Goal: Find specific page/section: Find specific page/section

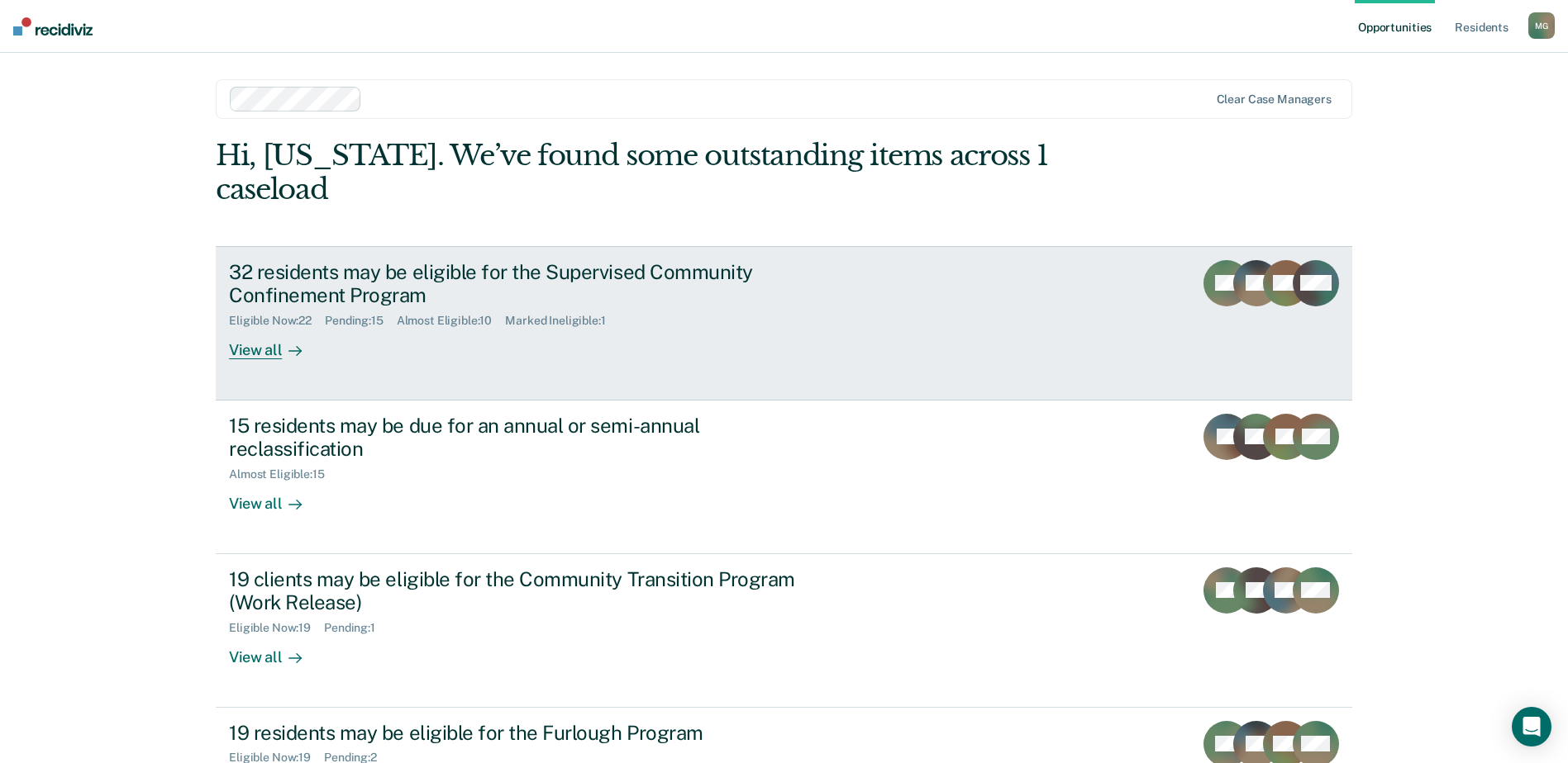
click at [255, 328] on div "View all" at bounding box center [274, 343] width 93 height 32
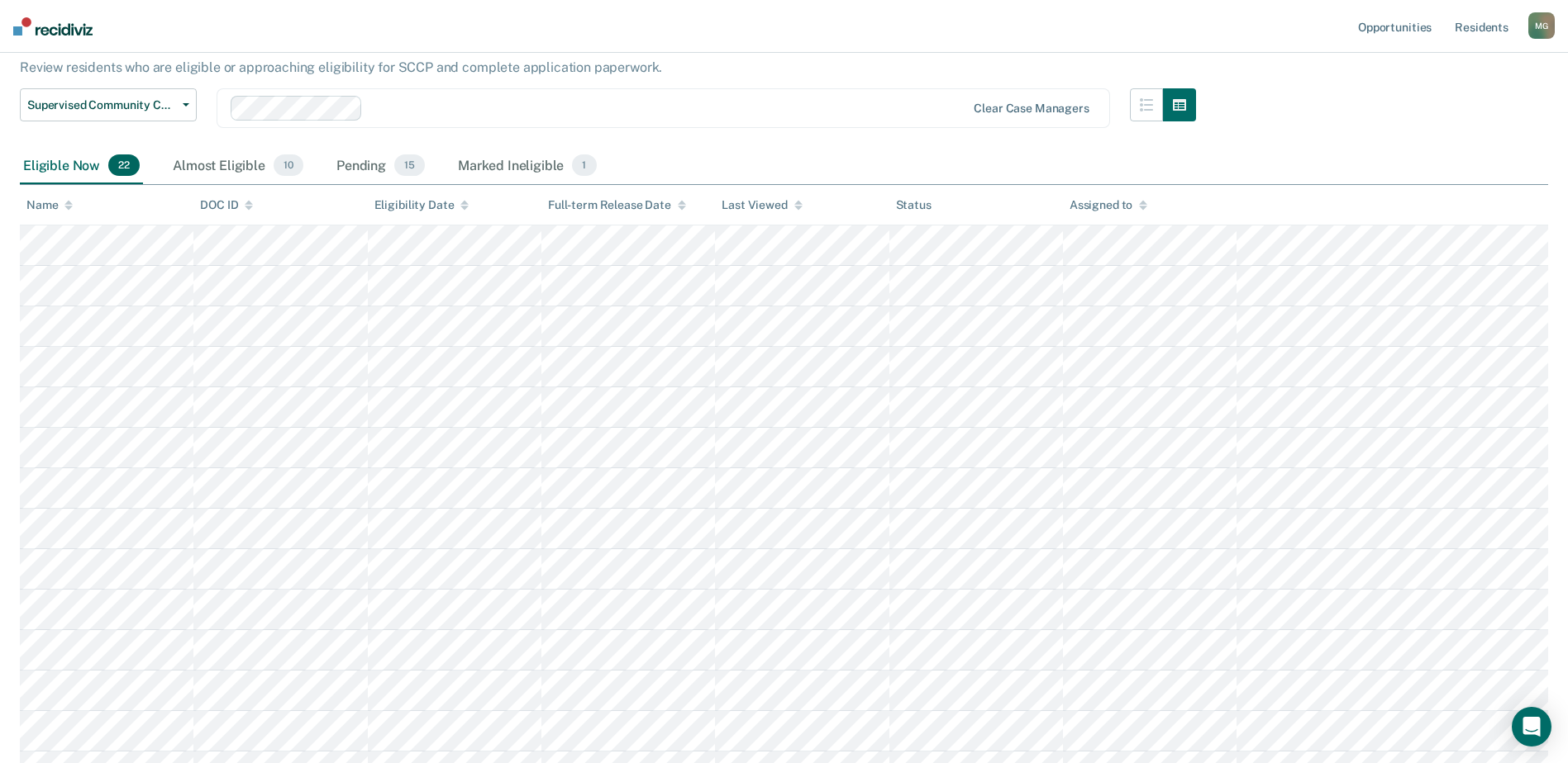
scroll to position [125, 0]
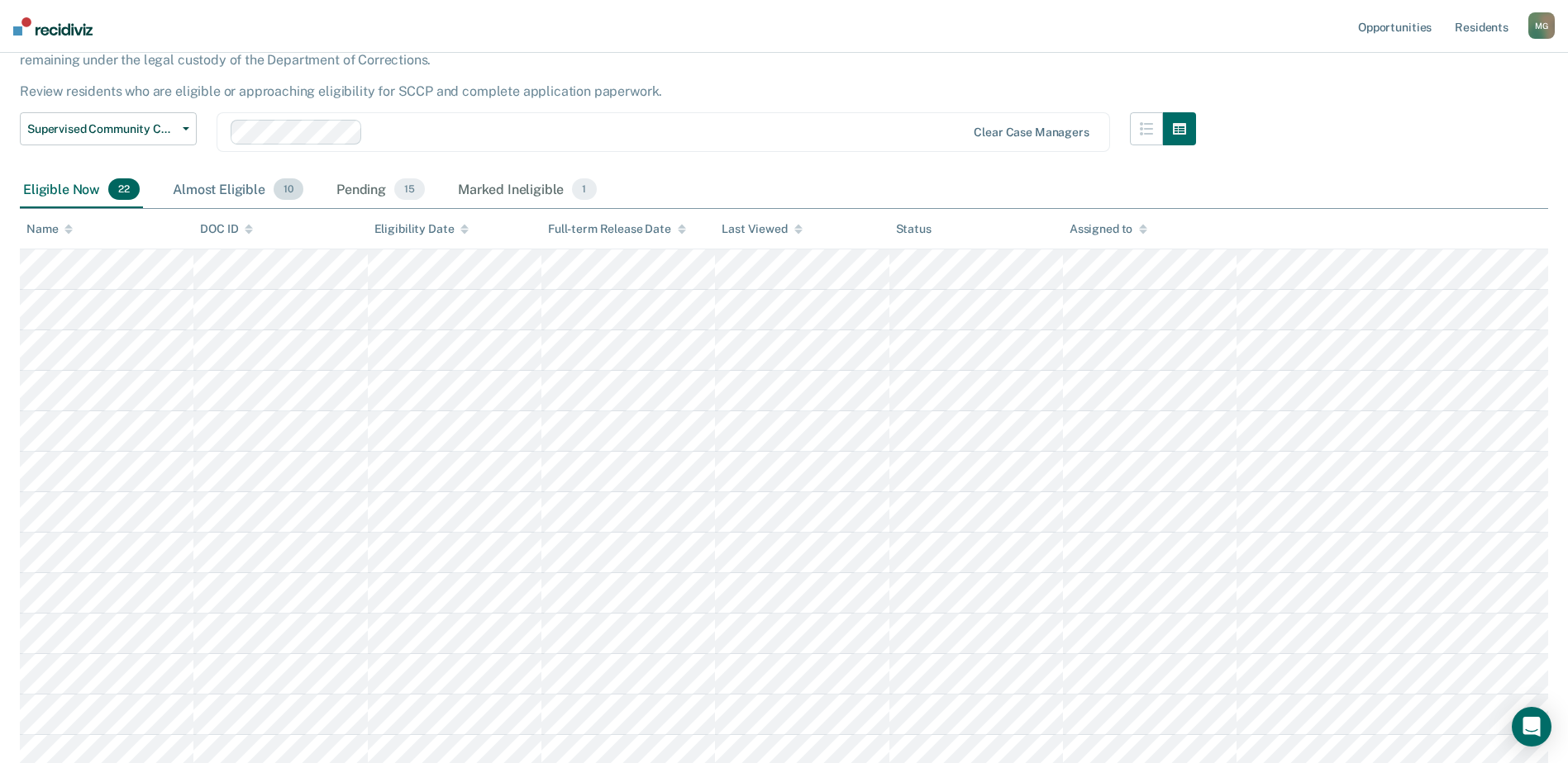
click at [242, 193] on div "Almost Eligible 10" at bounding box center [238, 189] width 138 height 36
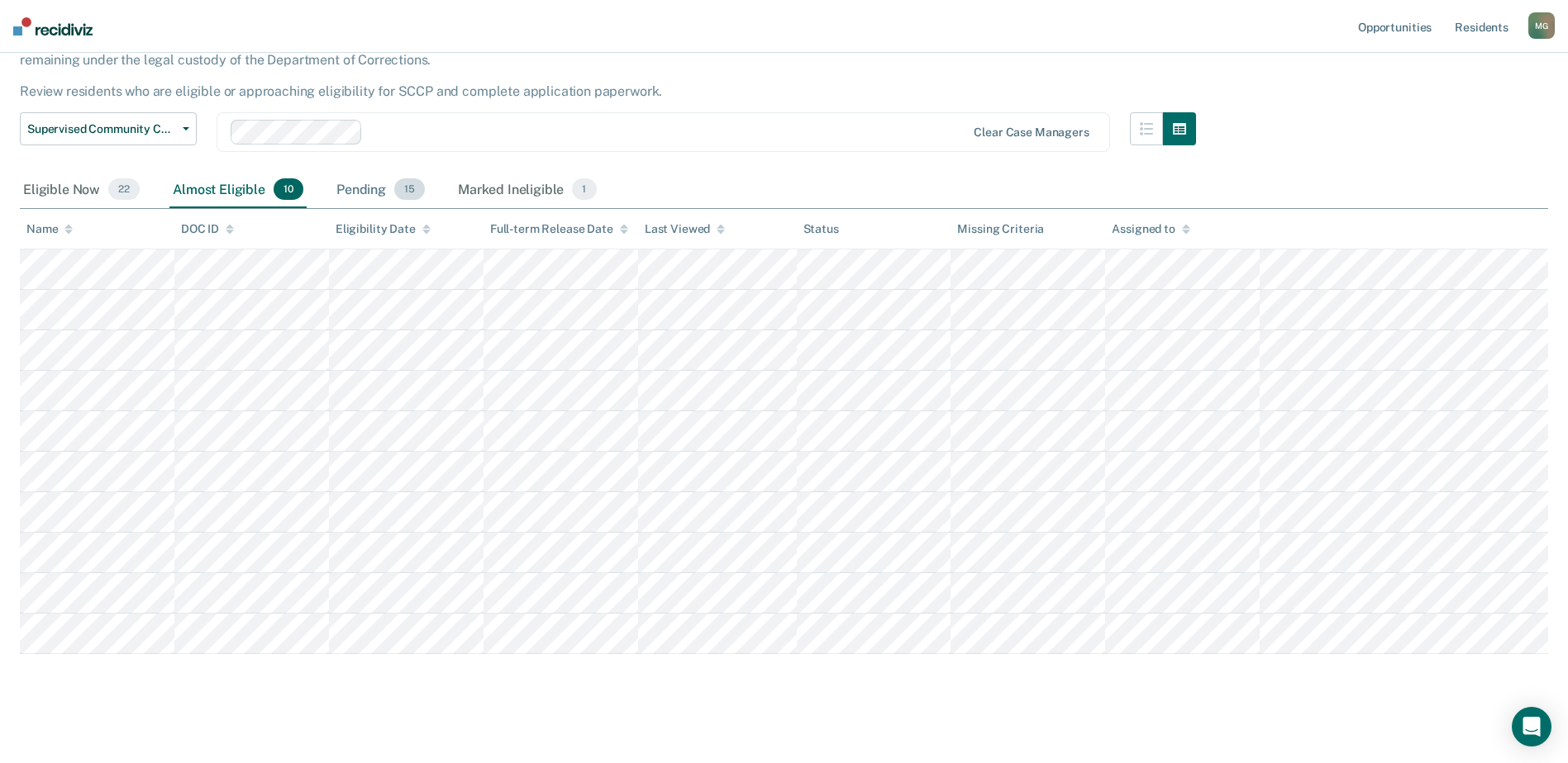
click at [387, 194] on div "Pending 15" at bounding box center [380, 189] width 95 height 36
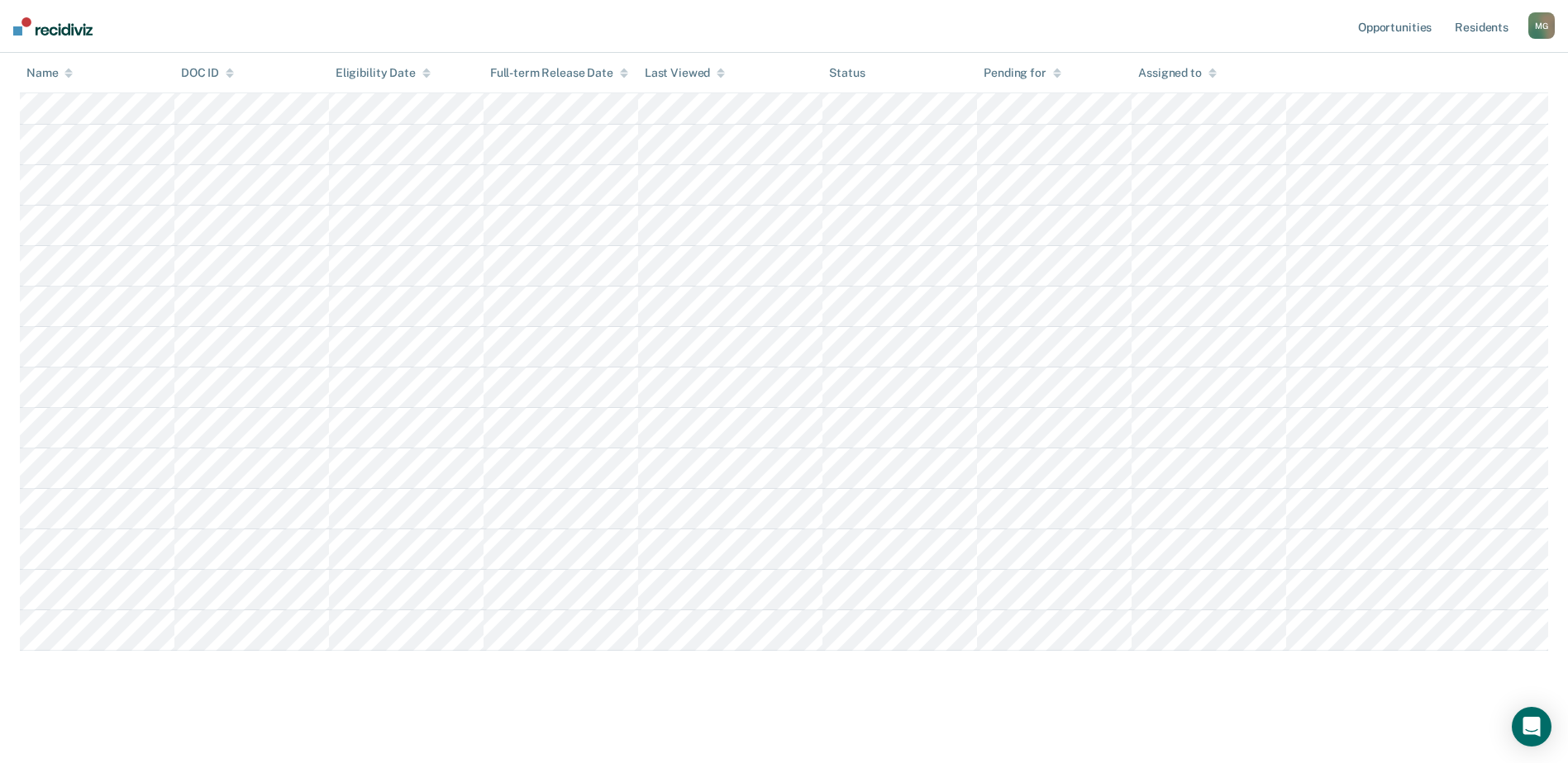
scroll to position [0, 0]
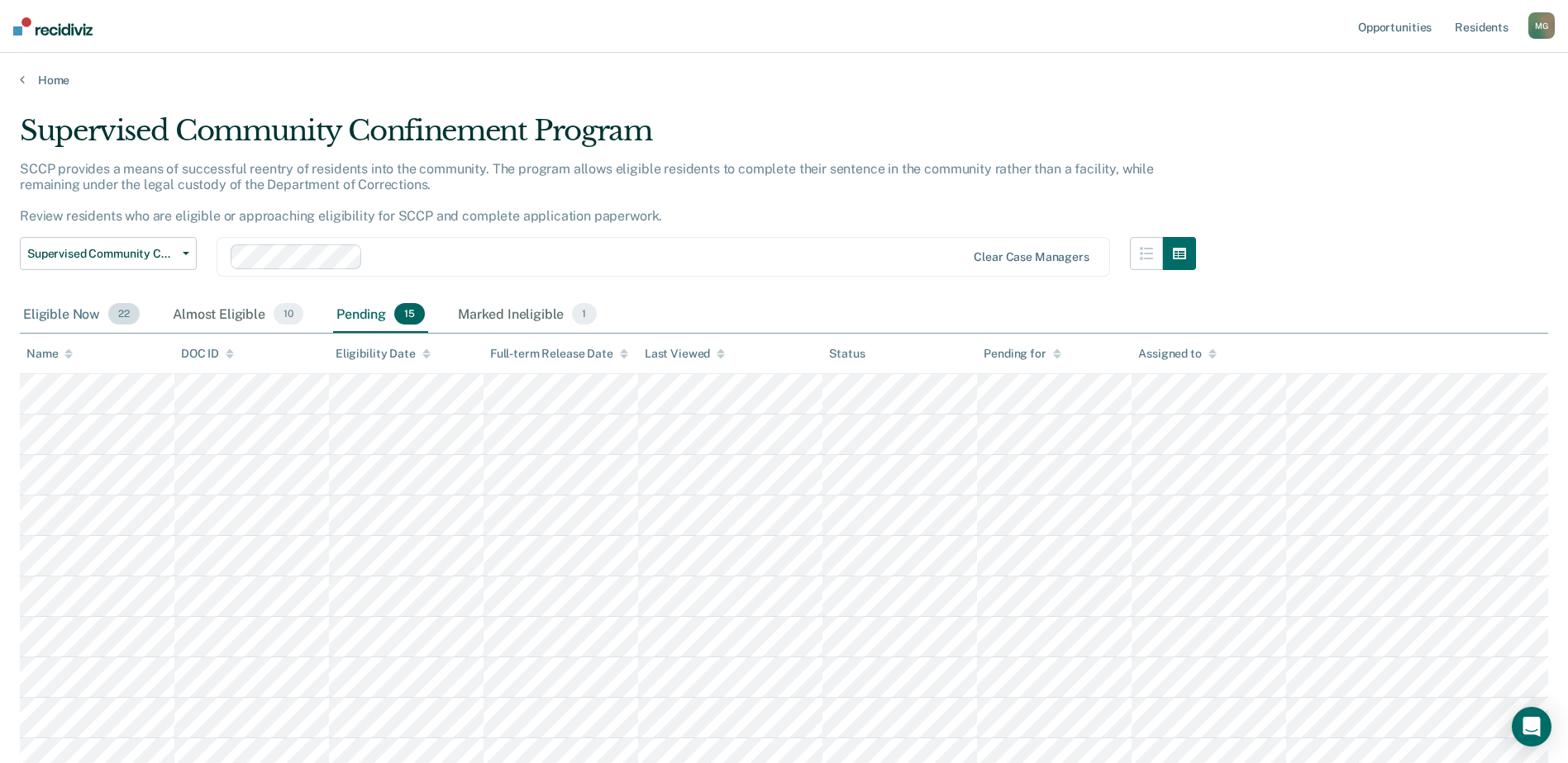
click at [71, 315] on div "Eligible Now 22" at bounding box center [81, 314] width 123 height 36
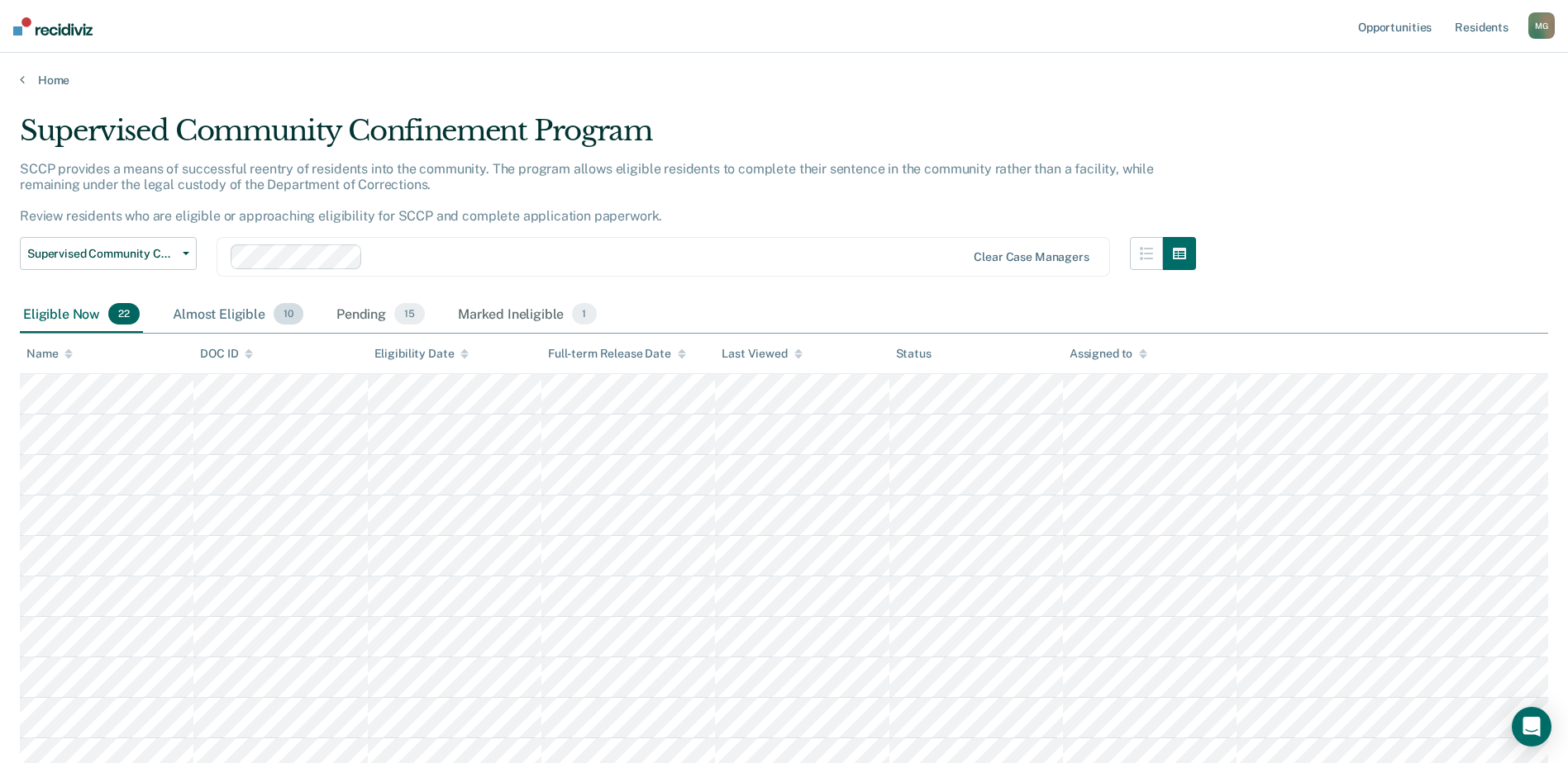
click at [221, 320] on div "Almost Eligible 10" at bounding box center [238, 314] width 138 height 36
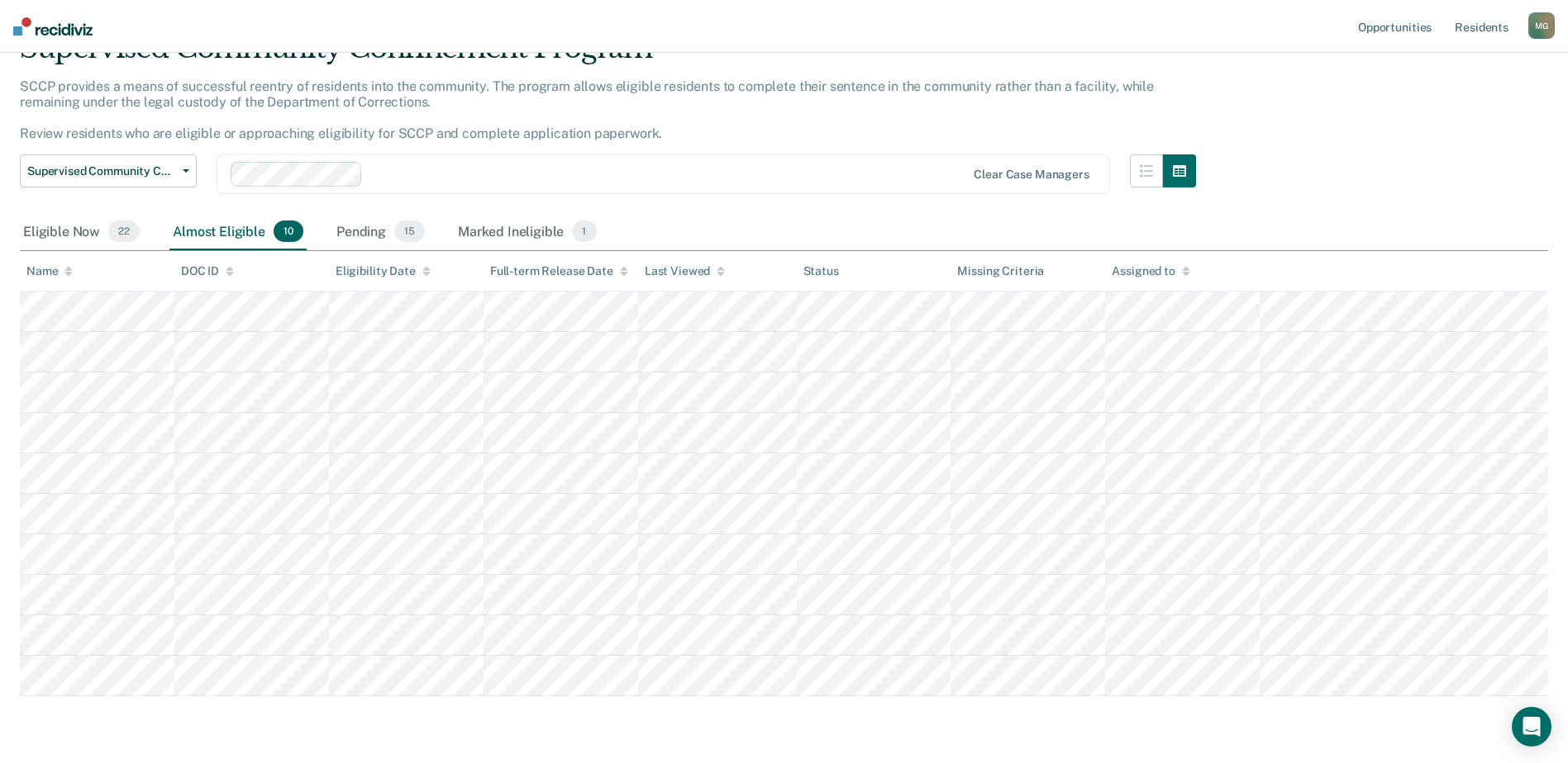
scroll to position [160, 0]
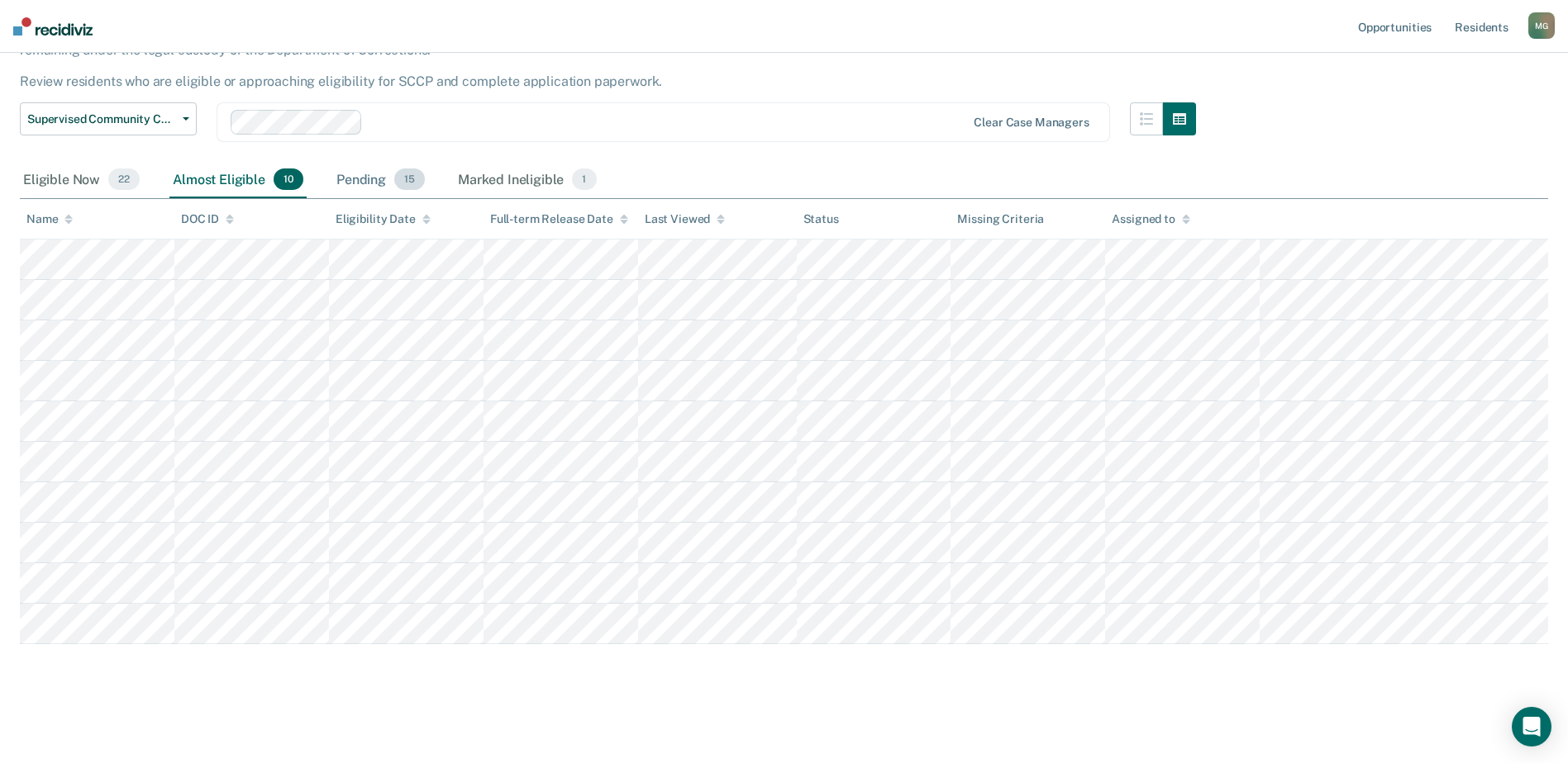
click at [374, 162] on div "Pending 15" at bounding box center [380, 180] width 95 height 36
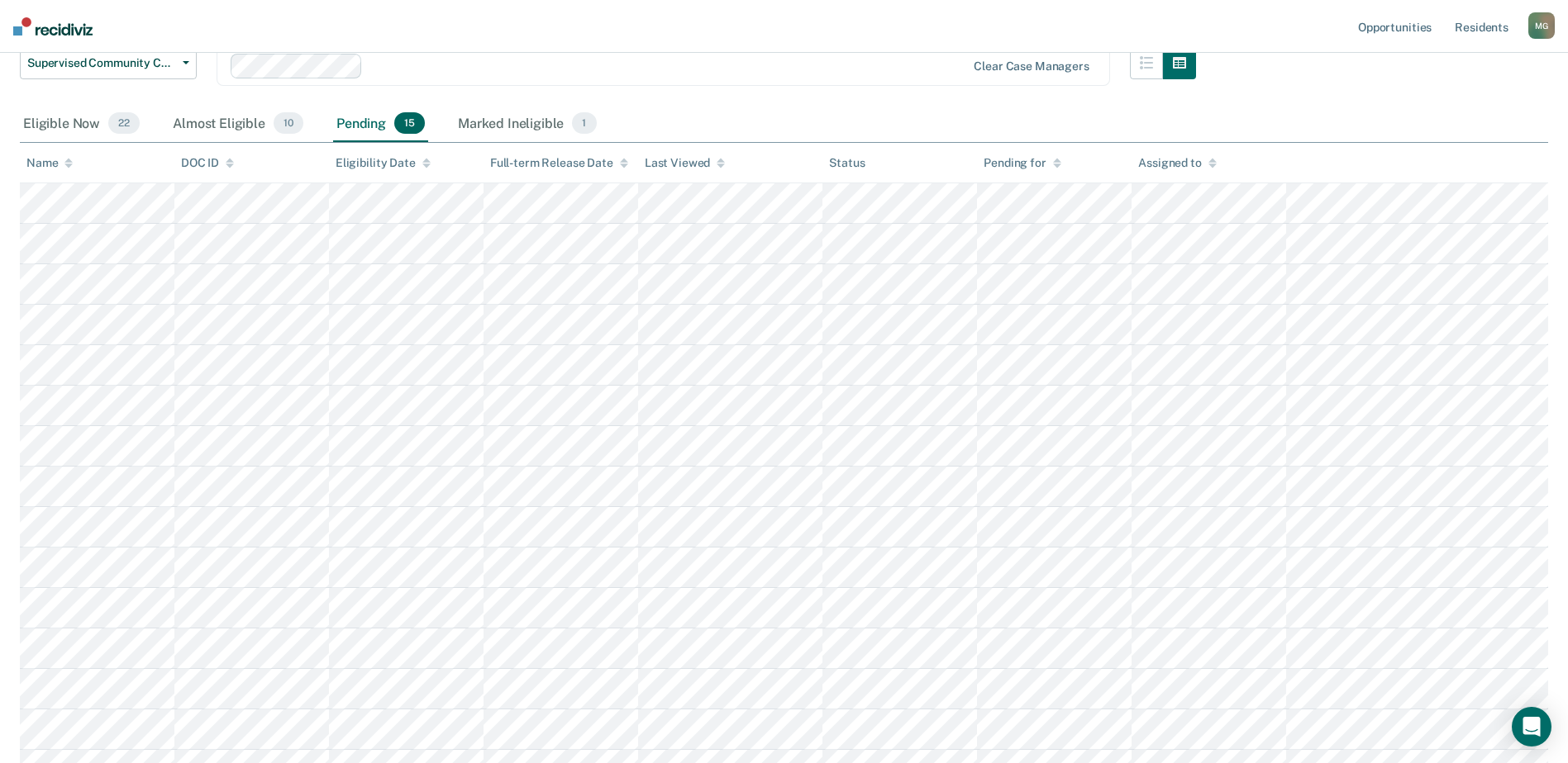
scroll to position [0, 0]
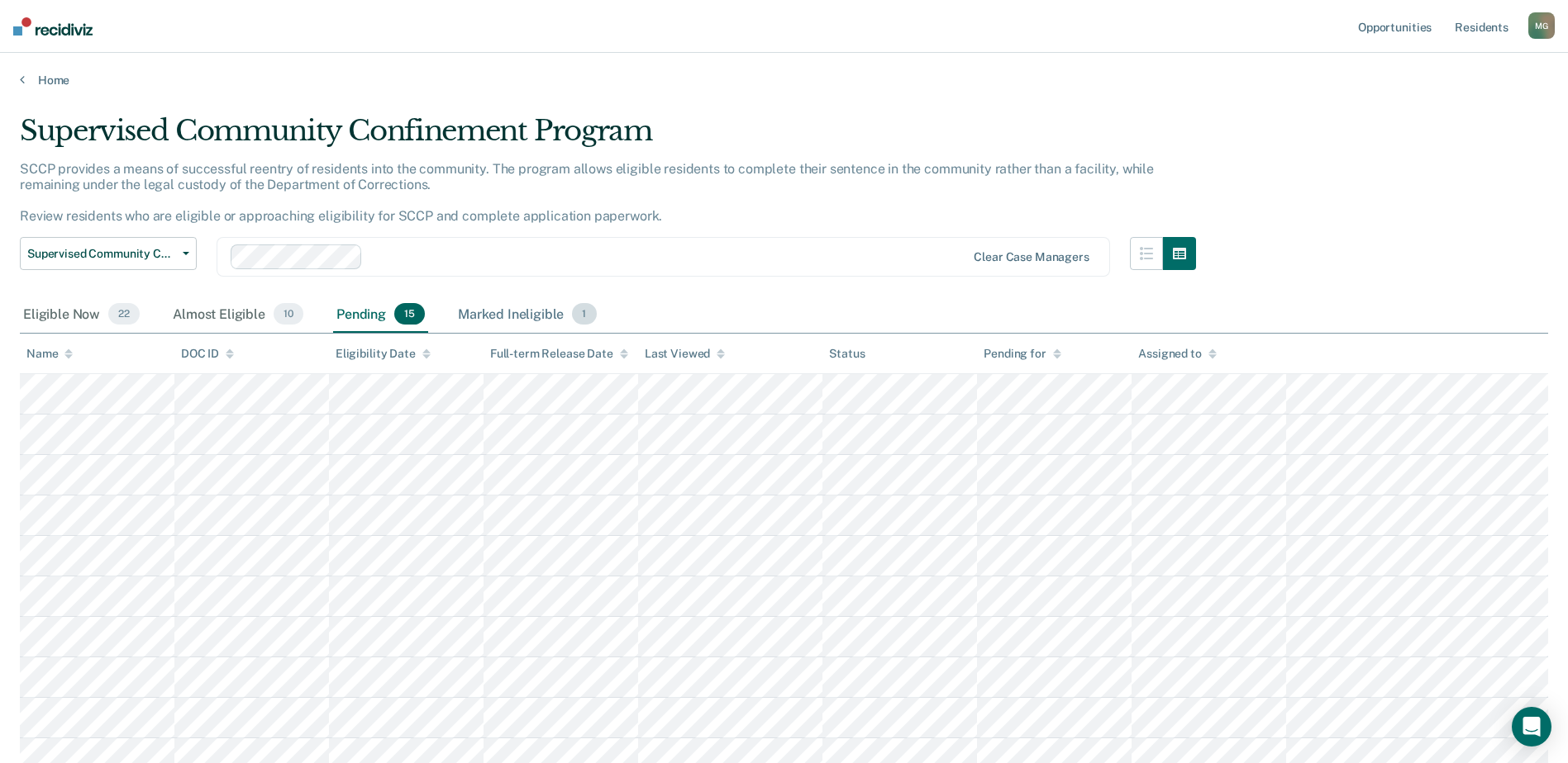
click at [519, 316] on div "Marked Ineligible 1" at bounding box center [527, 314] width 145 height 36
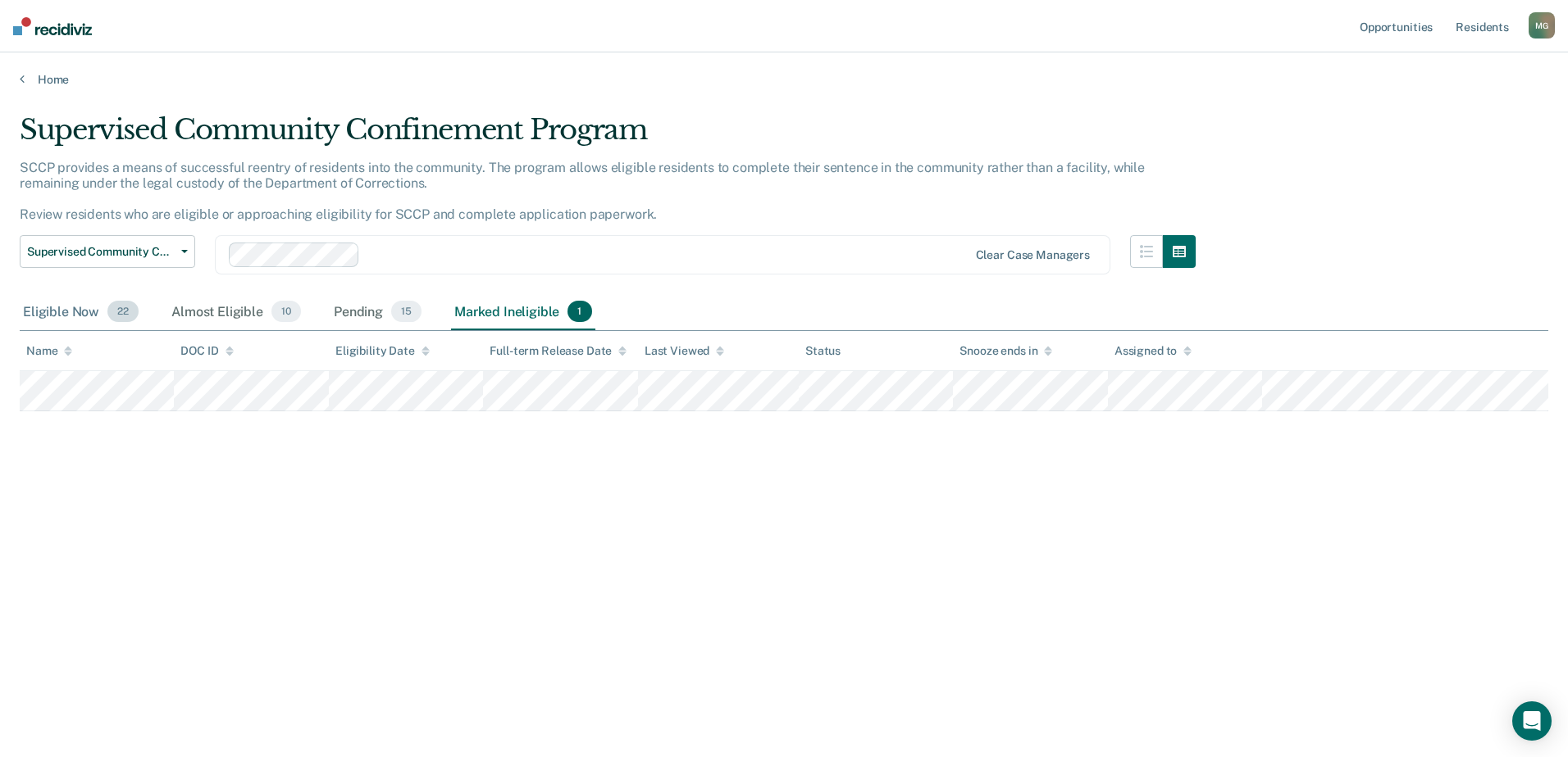
click at [69, 310] on div "Eligible Now 22" at bounding box center [80, 312] width 122 height 36
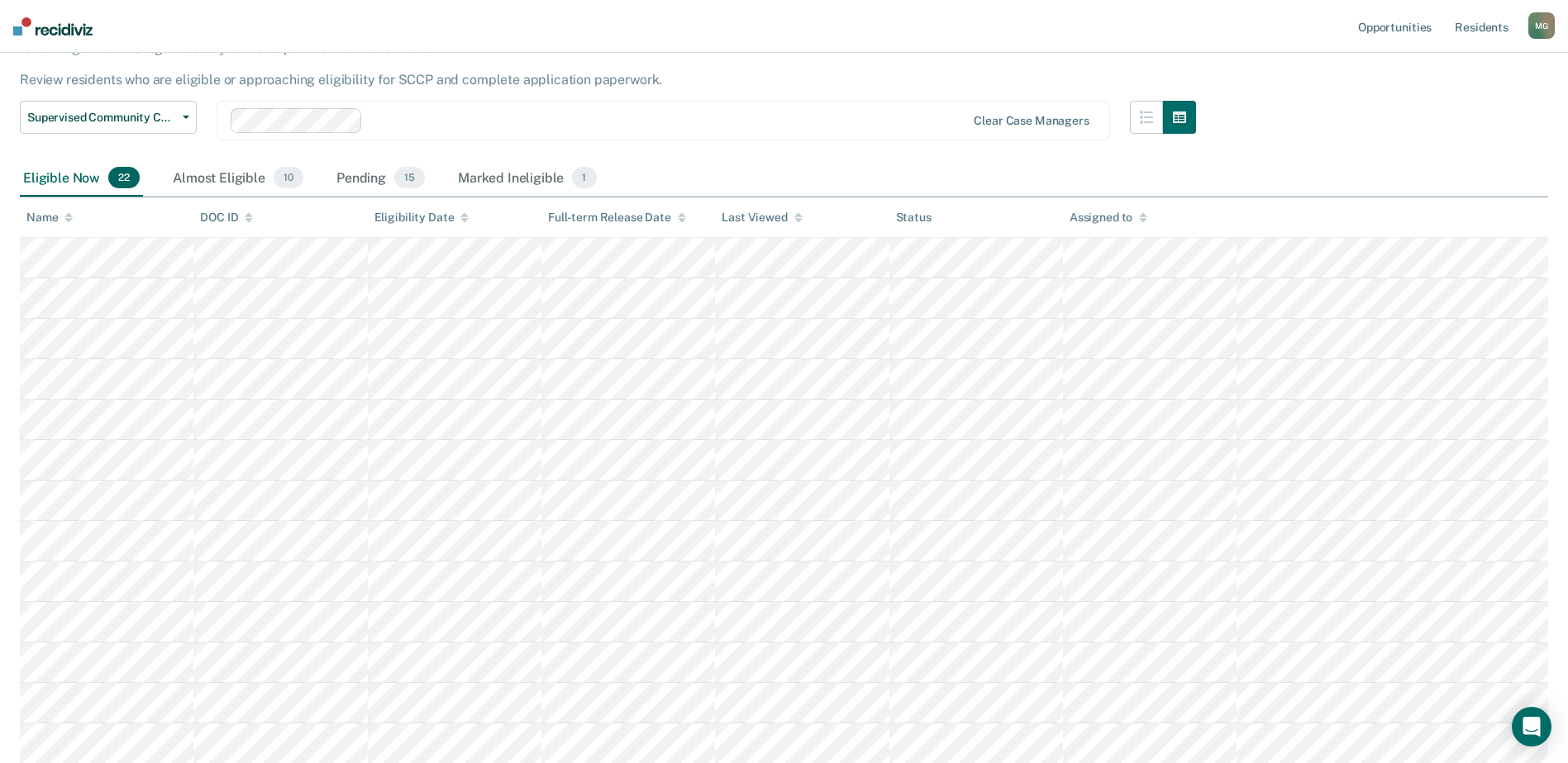
scroll to position [83, 0]
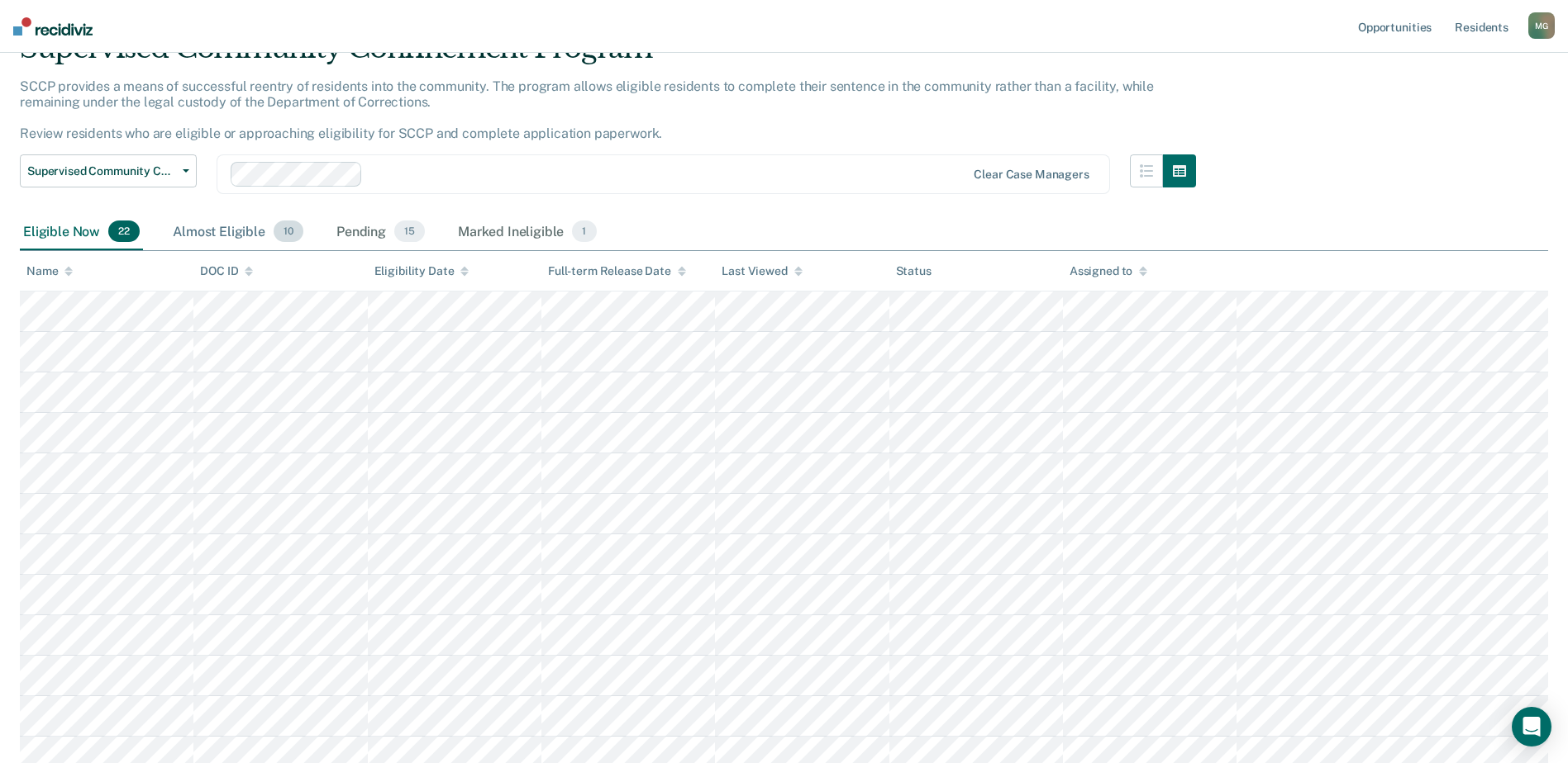
click at [209, 231] on div "Almost Eligible 10" at bounding box center [238, 231] width 138 height 36
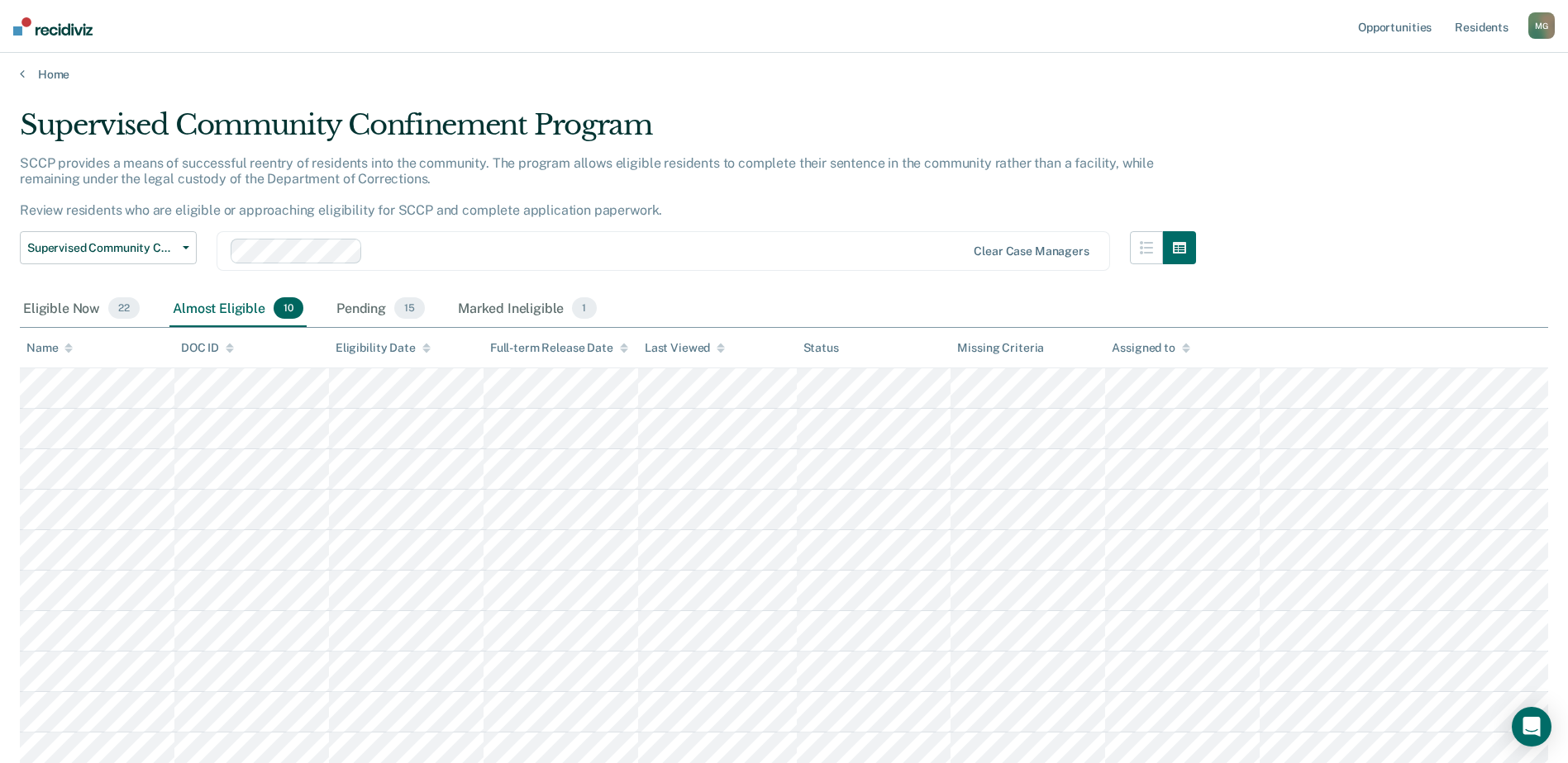
scroll to position [0, 0]
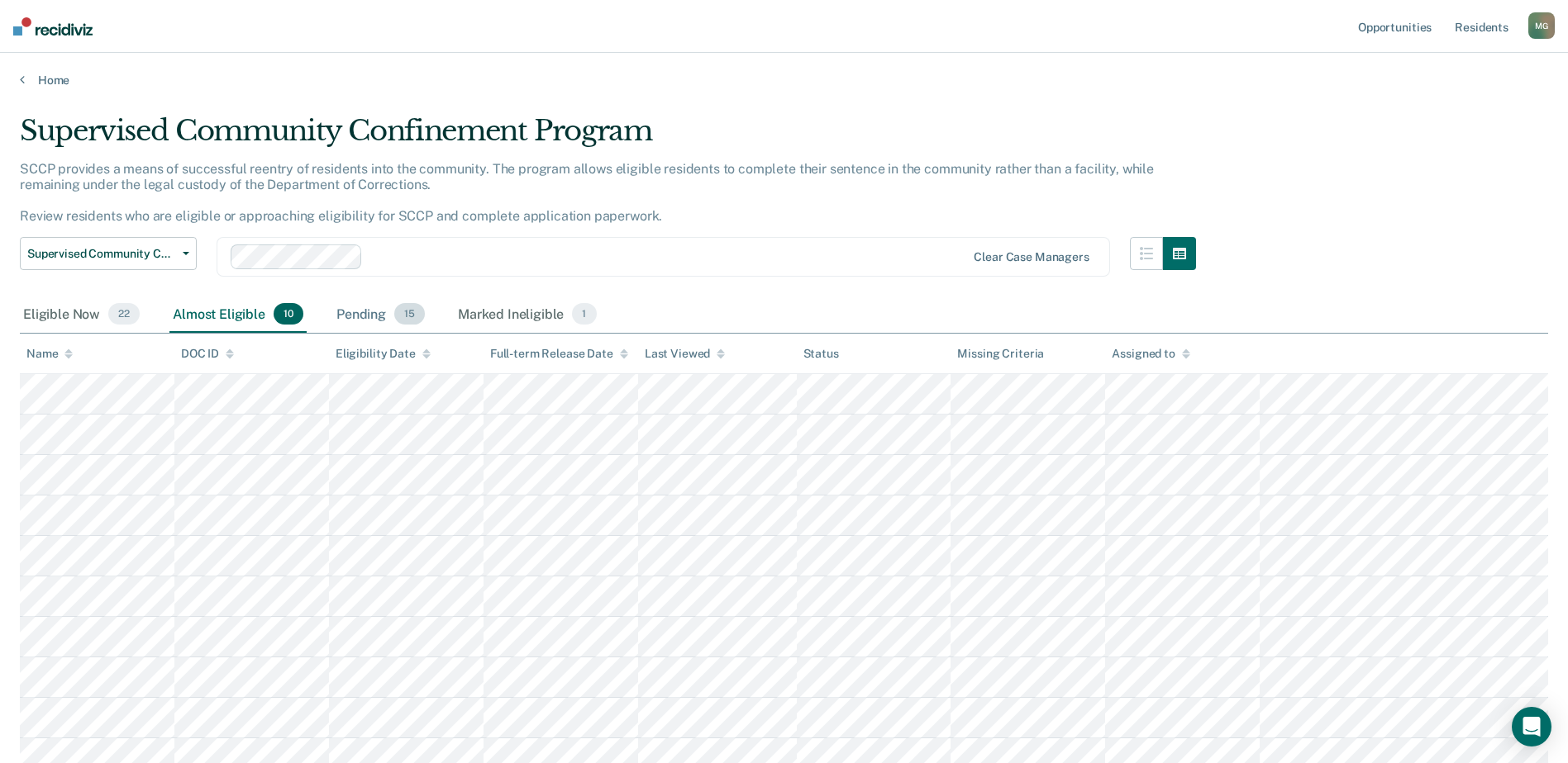
click at [365, 318] on div "Pending 15" at bounding box center [380, 314] width 95 height 36
click at [1479, 29] on link "Resident s" at bounding box center [1481, 26] width 61 height 53
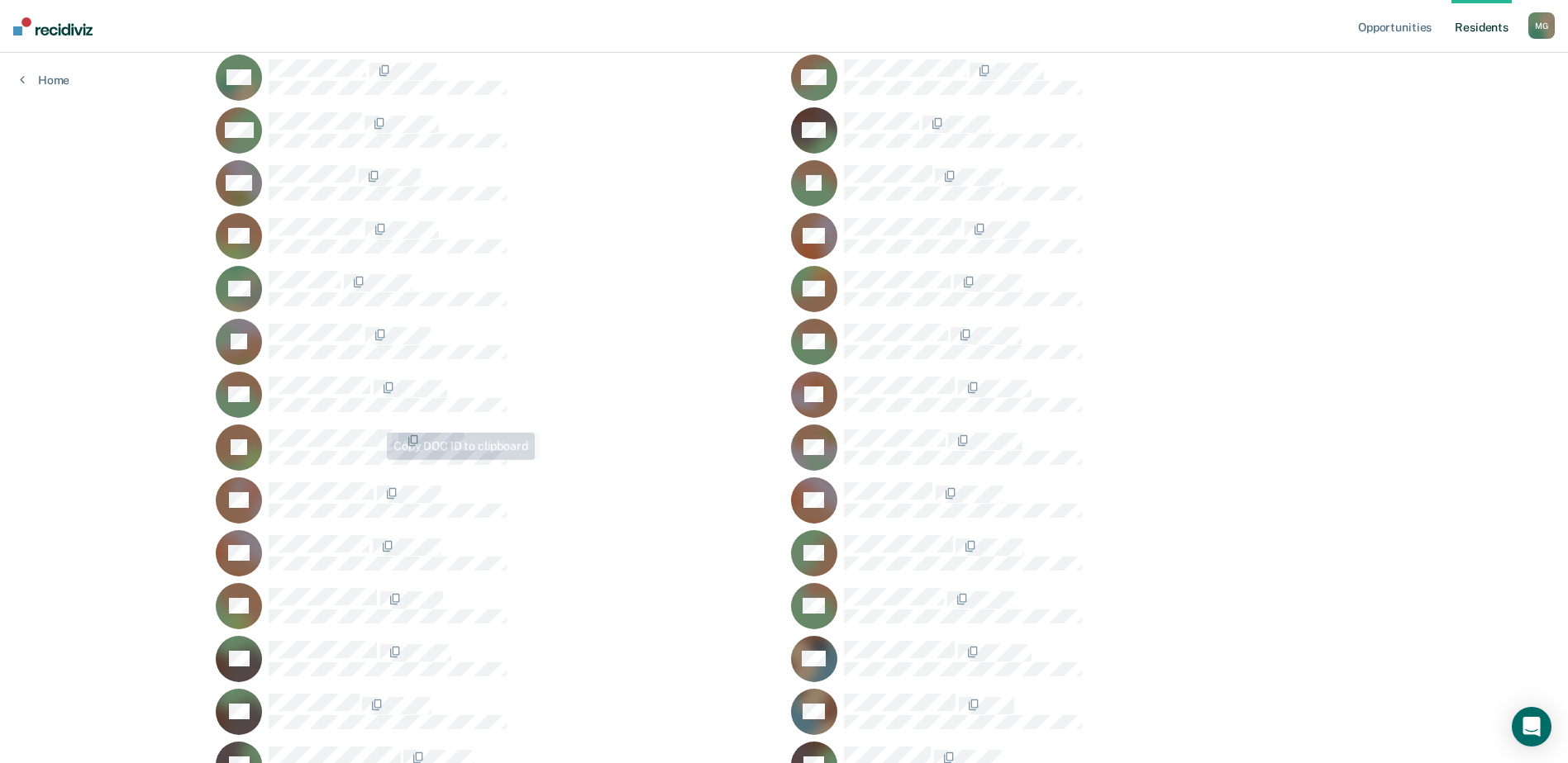
scroll to position [1393, 0]
